Goal: Task Accomplishment & Management: Use online tool/utility

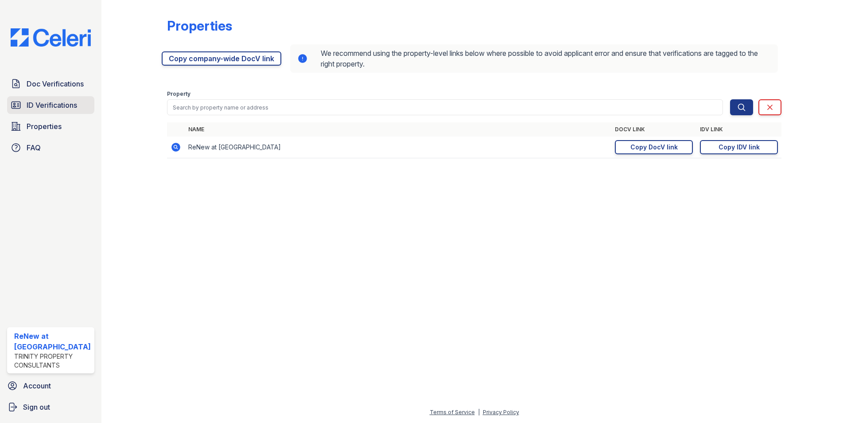
click at [53, 101] on span "ID Verifications" at bounding box center [52, 105] width 50 height 11
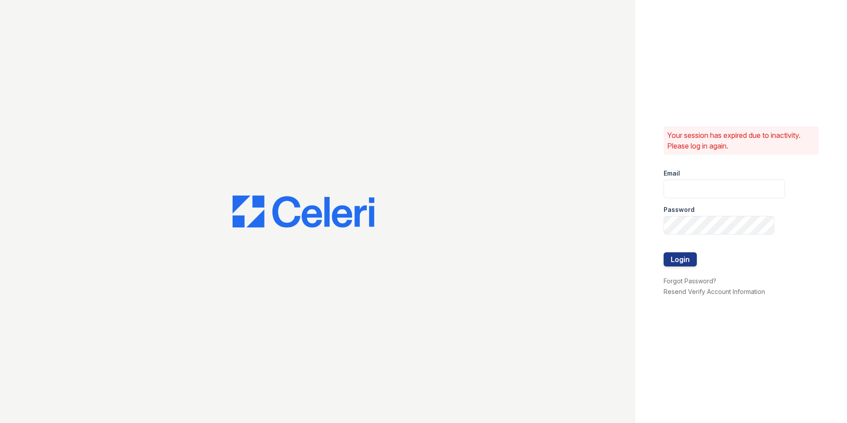
type input "[EMAIL_ADDRESS][DOMAIN_NAME]"
click at [678, 261] on button "Login" at bounding box center [680, 259] width 33 height 14
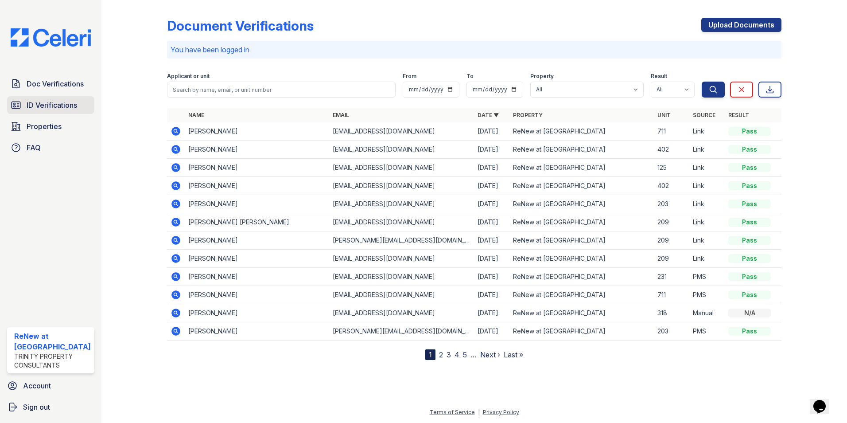
click at [51, 105] on span "ID Verifications" at bounding box center [52, 105] width 50 height 11
